Goal: Task Accomplishment & Management: Manage account settings

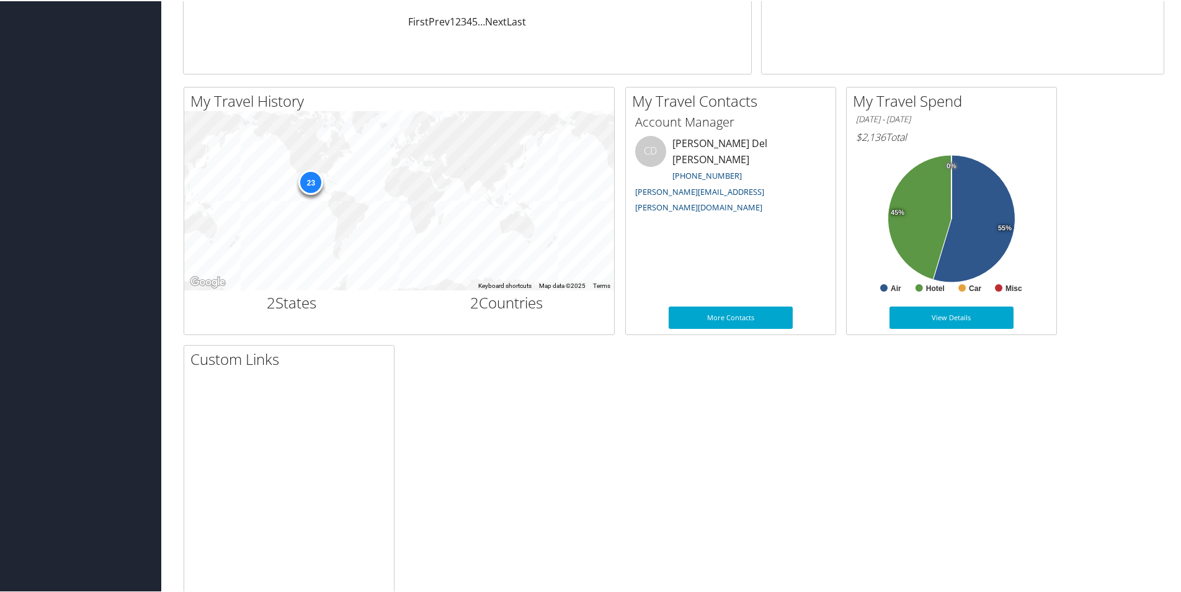
scroll to position [358, 0]
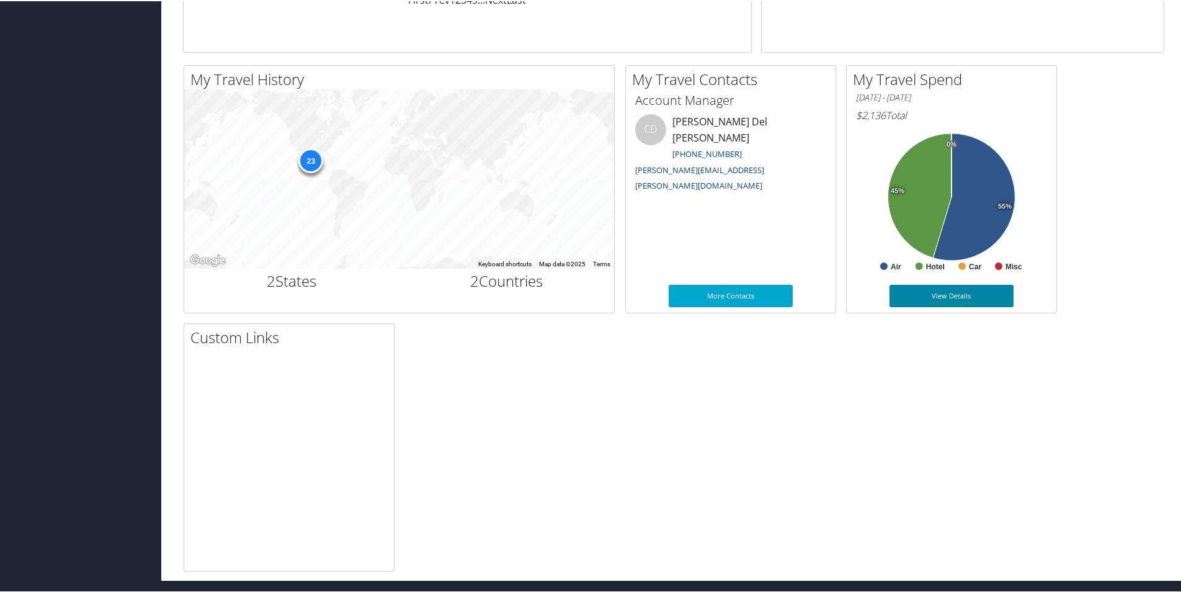
click at [913, 298] on link "View Details" at bounding box center [951, 294] width 124 height 22
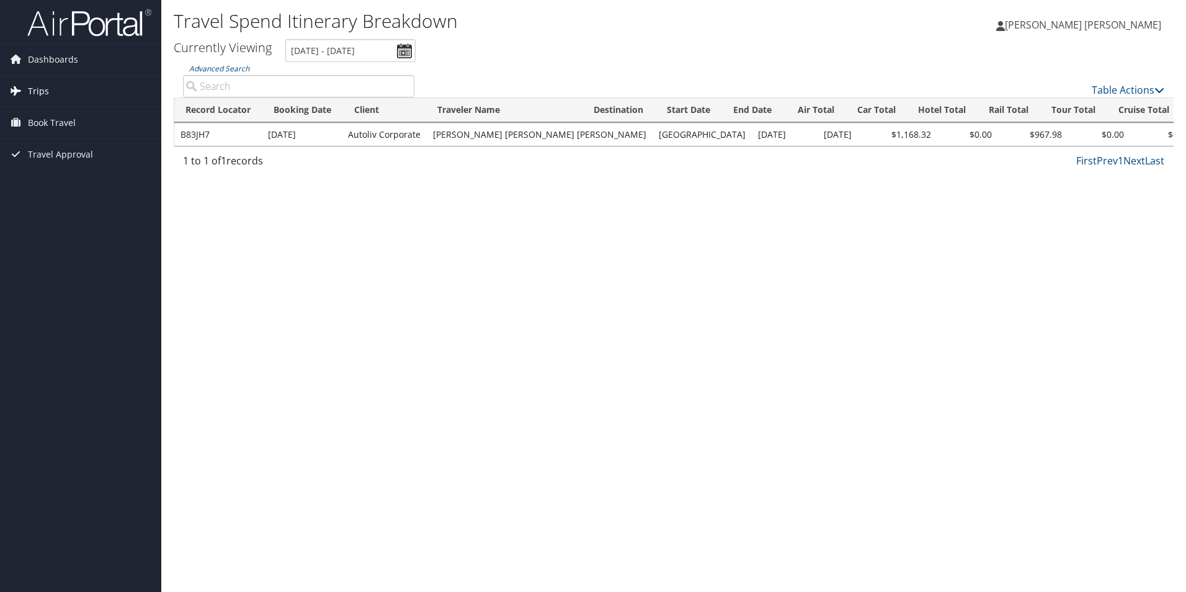
click at [37, 92] on span "Trips" at bounding box center [38, 91] width 21 height 31
click at [49, 179] on span "Book Travel" at bounding box center [52, 178] width 48 height 31
click at [50, 56] on span "Dashboards" at bounding box center [53, 59] width 50 height 31
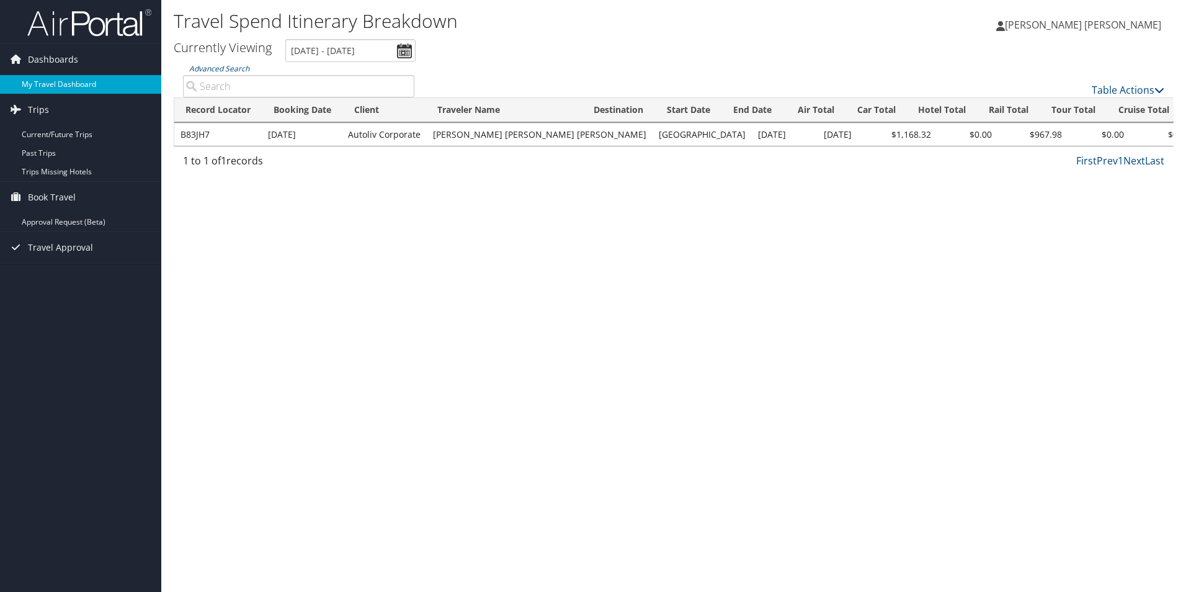
click at [50, 91] on link "My Travel Dashboard" at bounding box center [80, 84] width 161 height 19
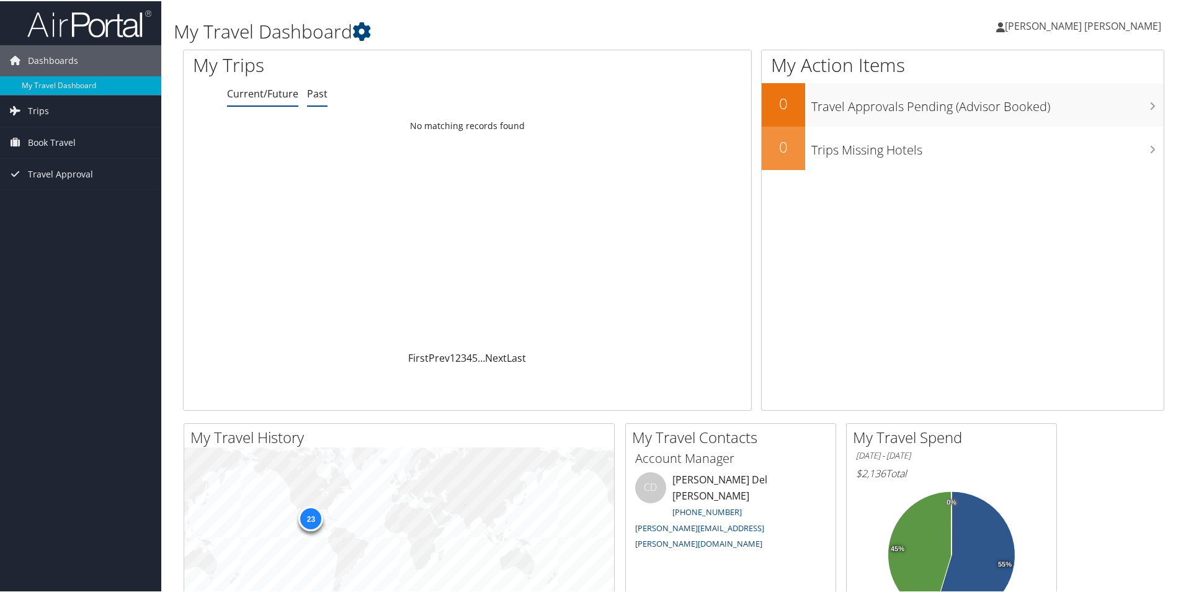
click at [321, 91] on link "Past" at bounding box center [317, 93] width 20 height 14
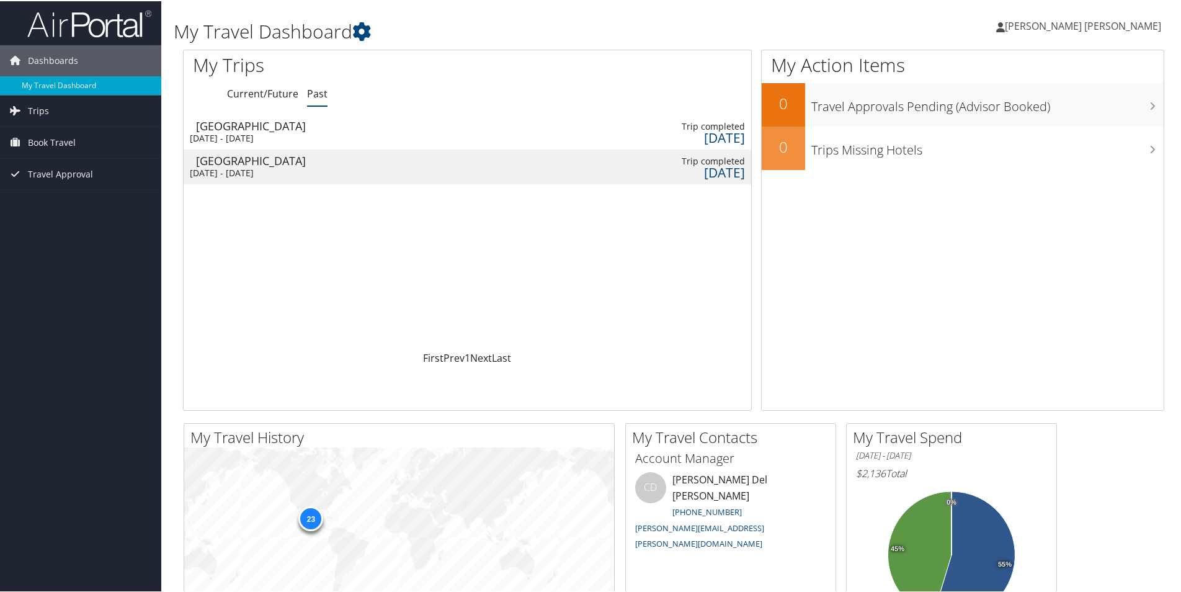
click at [1069, 19] on span "[PERSON_NAME] [PERSON_NAME]" at bounding box center [1082, 25] width 156 height 14
click at [1056, 72] on link "My Settings" at bounding box center [1090, 68] width 138 height 21
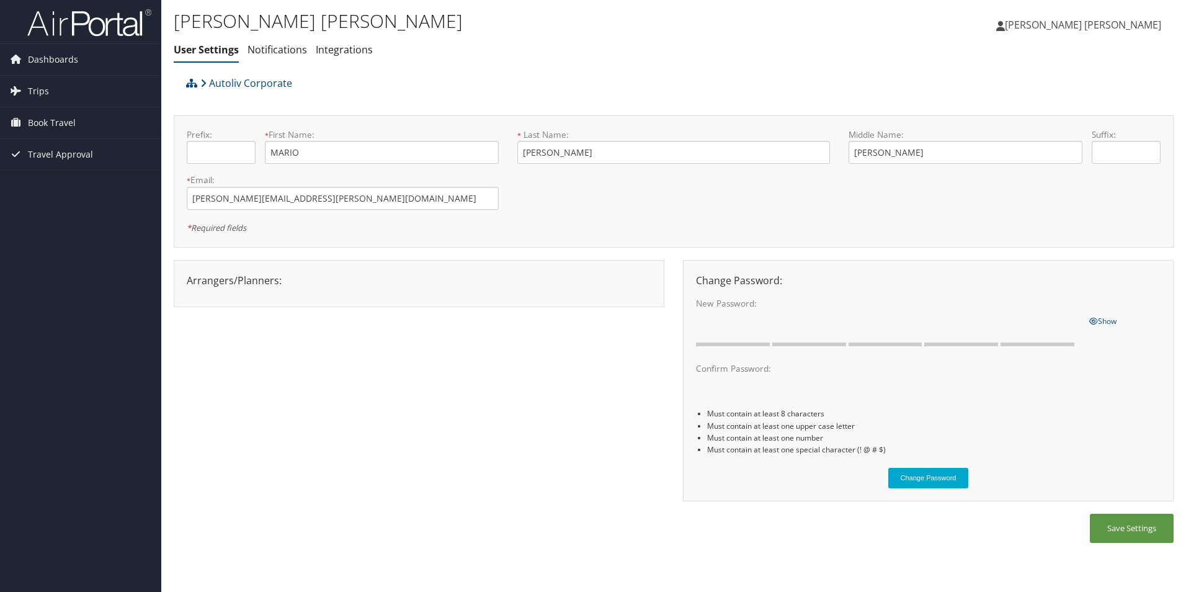
click at [1056, 25] on span "[PERSON_NAME] [PERSON_NAME]" at bounding box center [1082, 25] width 156 height 14
click at [1045, 112] on link "View Travel Profile" at bounding box center [1091, 110] width 138 height 21
